Goal: Task Accomplishment & Management: Use online tool/utility

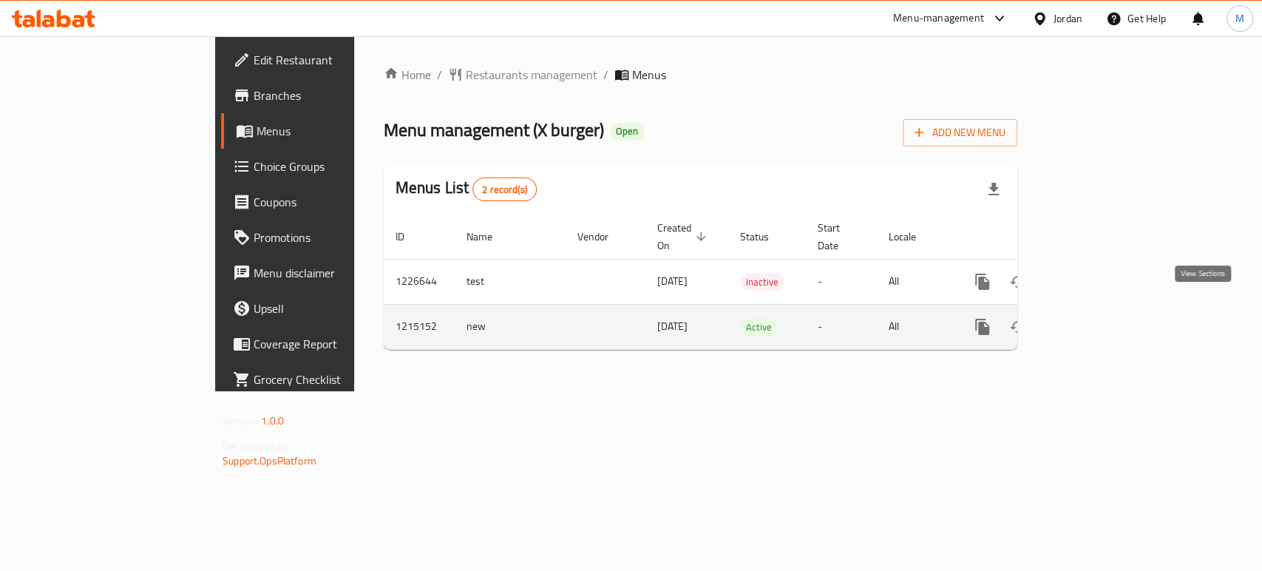
click at [1098, 318] on icon "enhanced table" at bounding box center [1089, 327] width 18 height 18
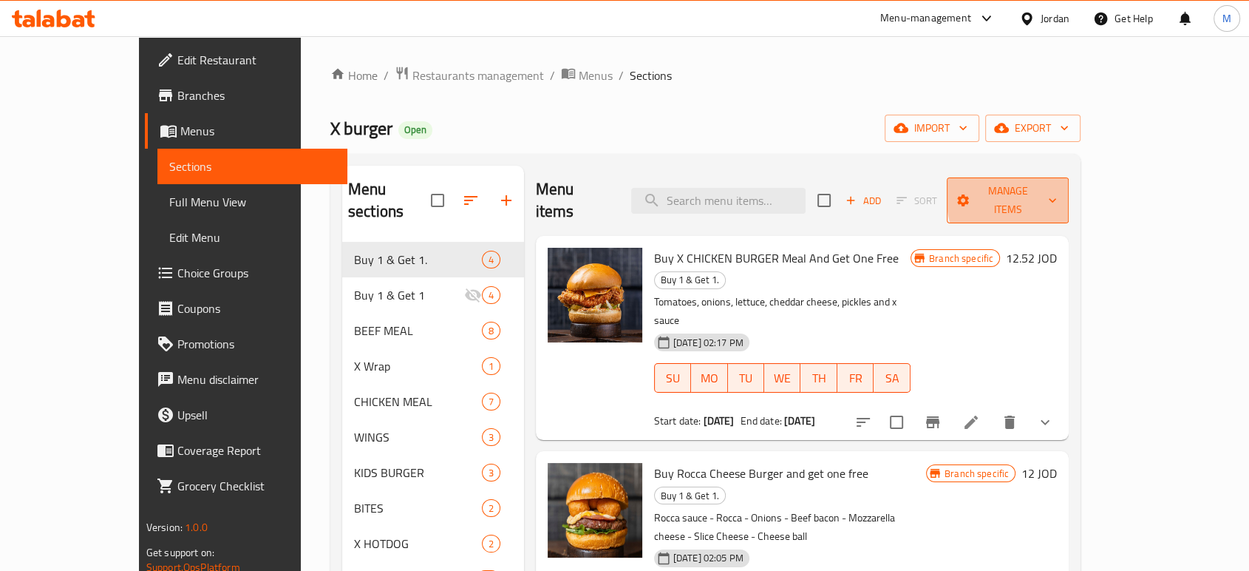
click at [1060, 193] on icon "button" at bounding box center [1052, 200] width 15 height 15
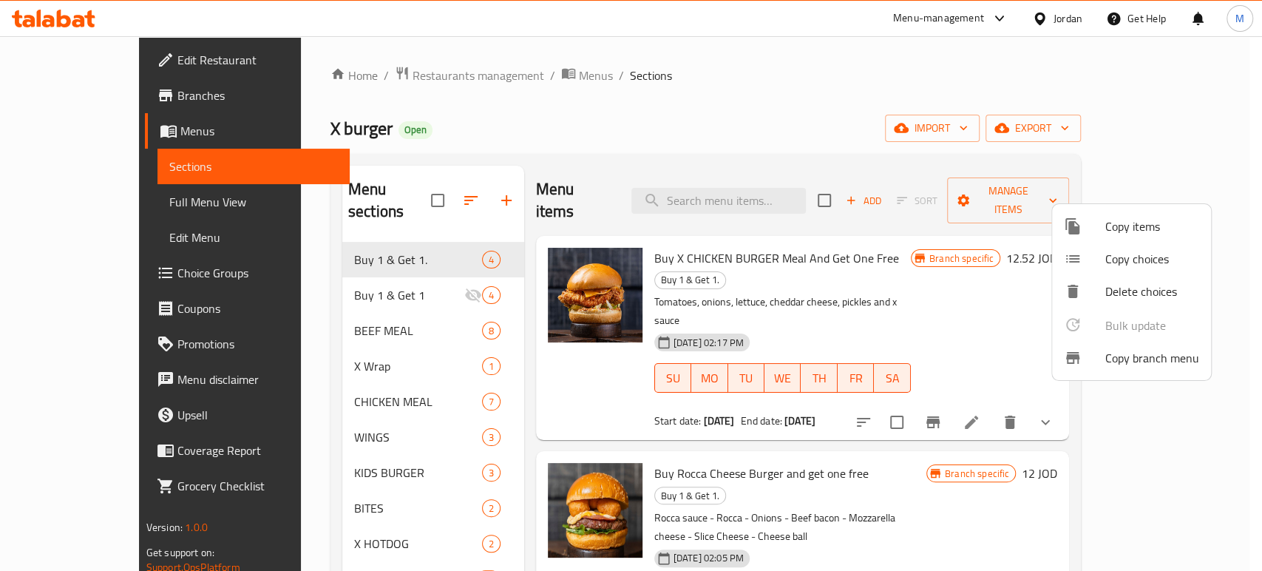
click at [1123, 357] on span "Copy branch menu" at bounding box center [1152, 358] width 94 height 18
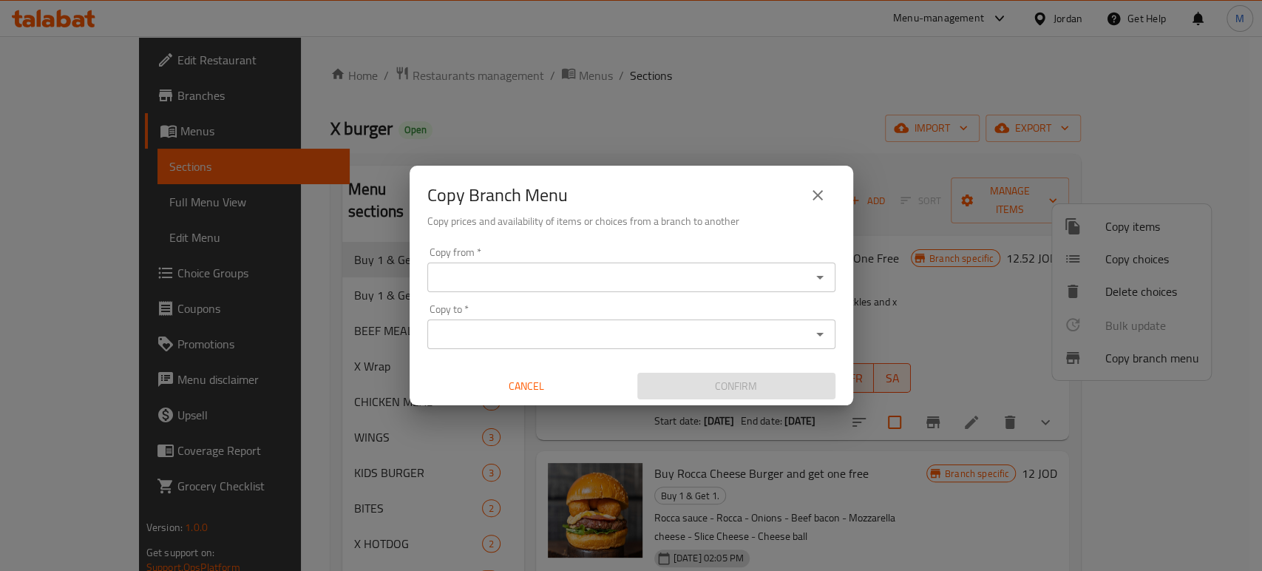
click at [808, 333] on div "Copy to *" at bounding box center [631, 334] width 408 height 30
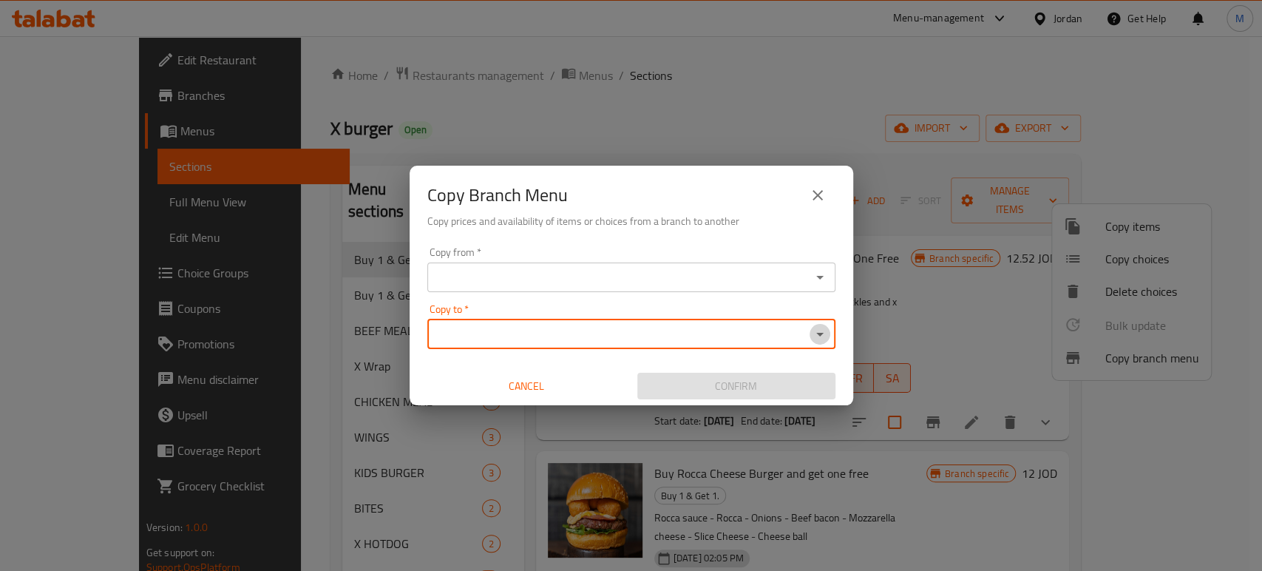
click at [822, 336] on icon "Open" at bounding box center [820, 334] width 18 height 18
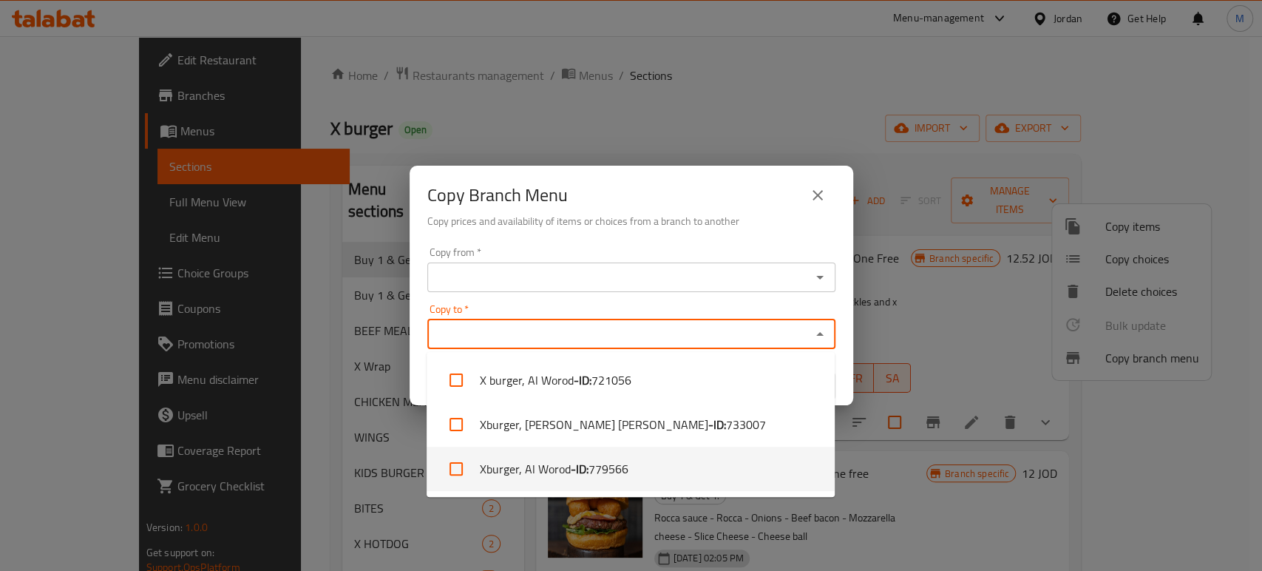
click at [612, 466] on span "779566" at bounding box center [609, 469] width 40 height 18
checkbox input "true"
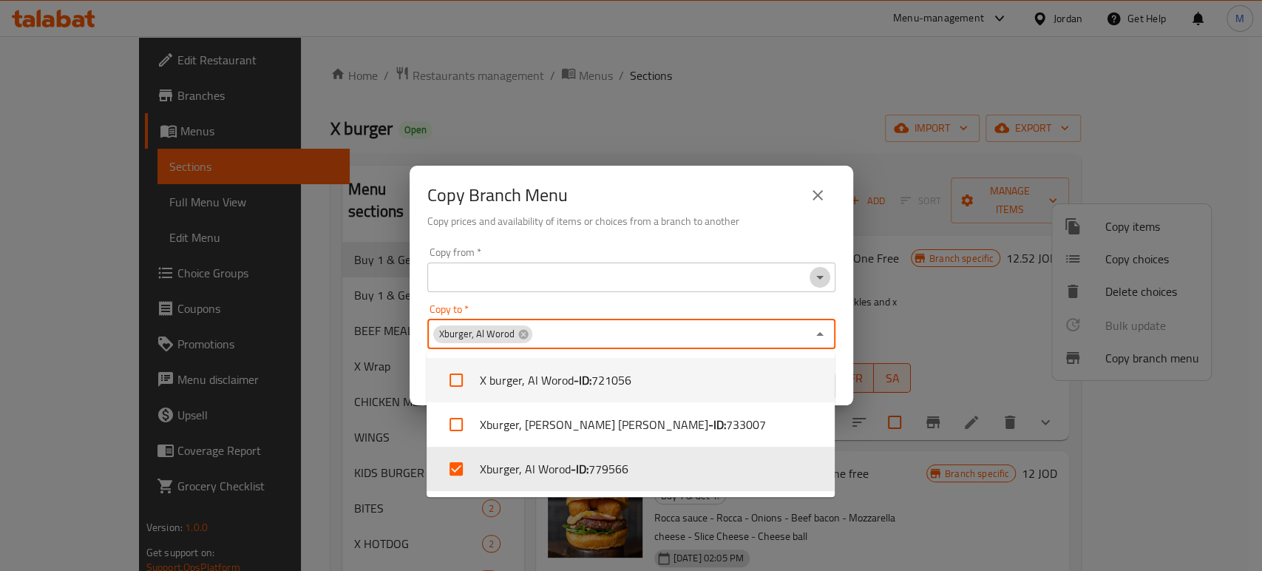
click at [818, 274] on icon "Open" at bounding box center [820, 277] width 18 height 18
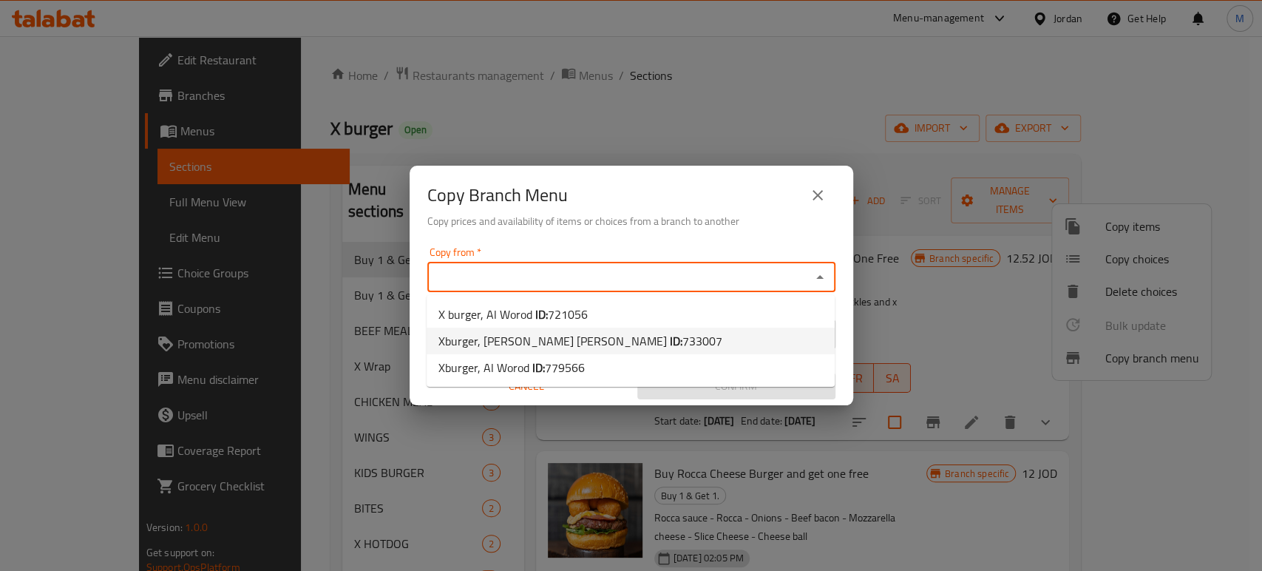
click at [682, 343] on span "733007" at bounding box center [702, 341] width 40 height 22
type input "Xburger, [PERSON_NAME] [PERSON_NAME]"
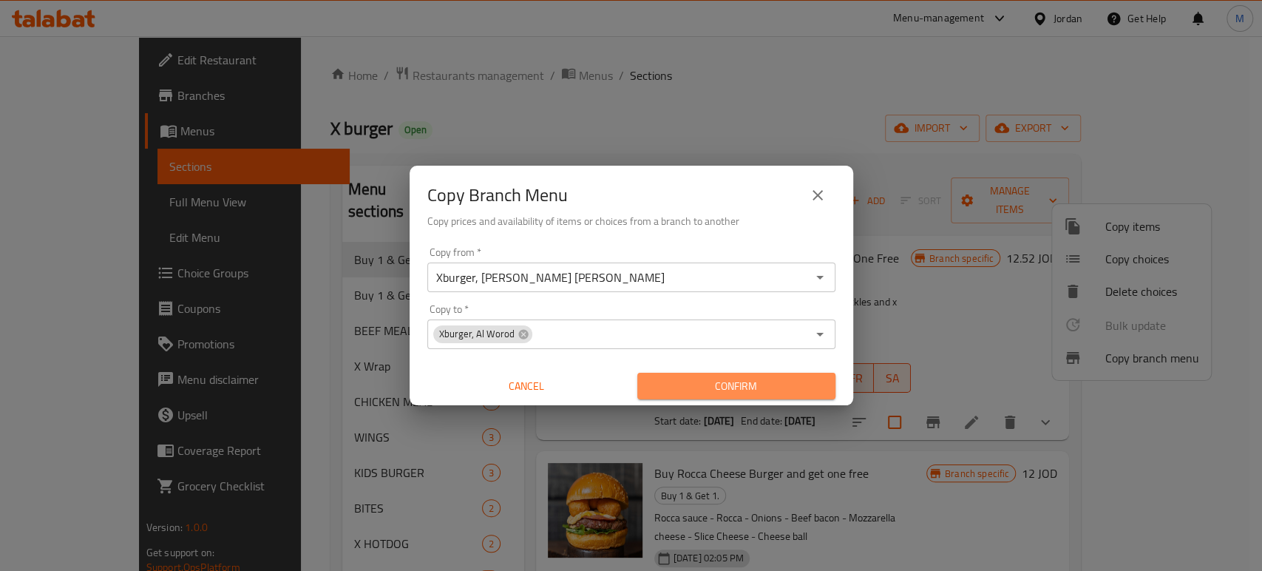
click at [692, 379] on span "Confirm" at bounding box center [736, 386] width 174 height 18
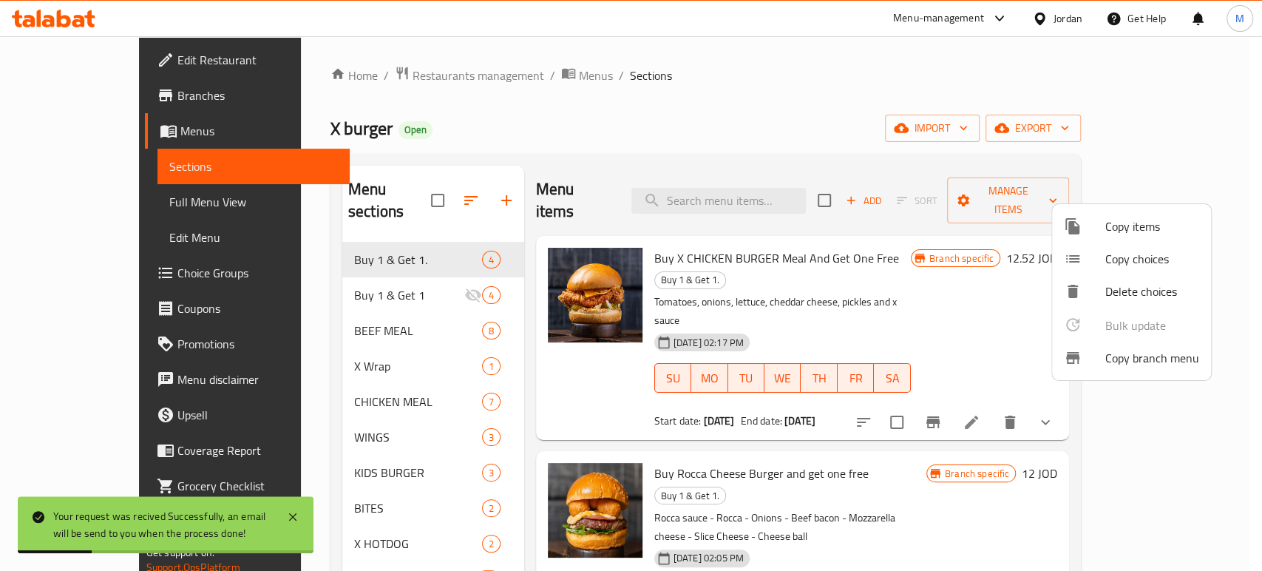
click at [61, 90] on div at bounding box center [631, 285] width 1262 height 571
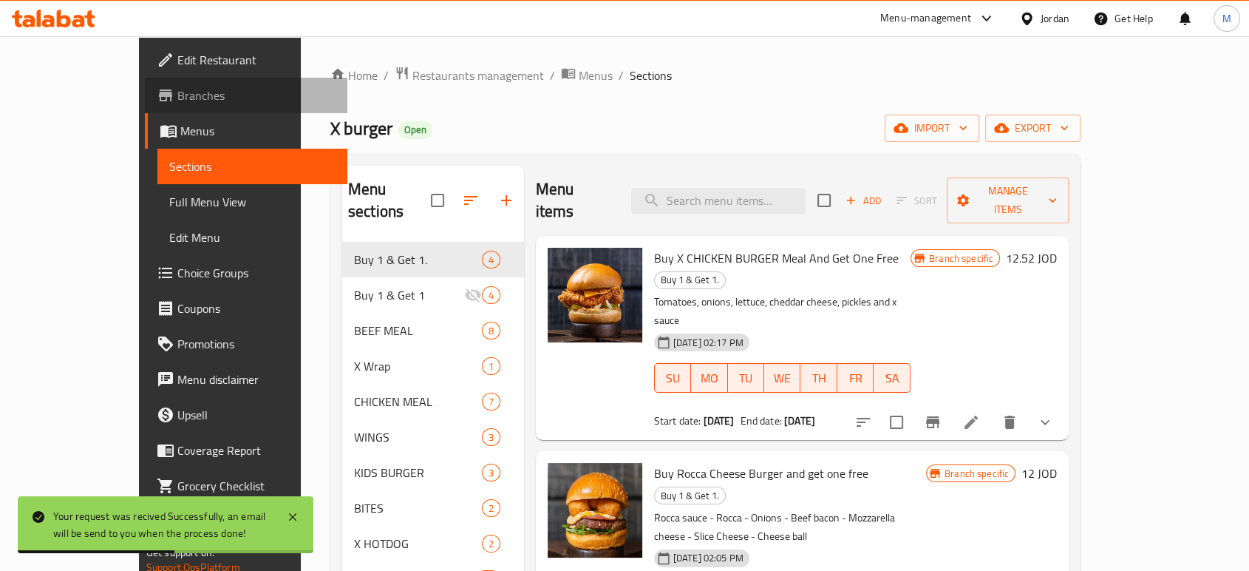
click at [177, 90] on span "Branches" at bounding box center [256, 96] width 158 height 18
